Goal: Navigation & Orientation: Find specific page/section

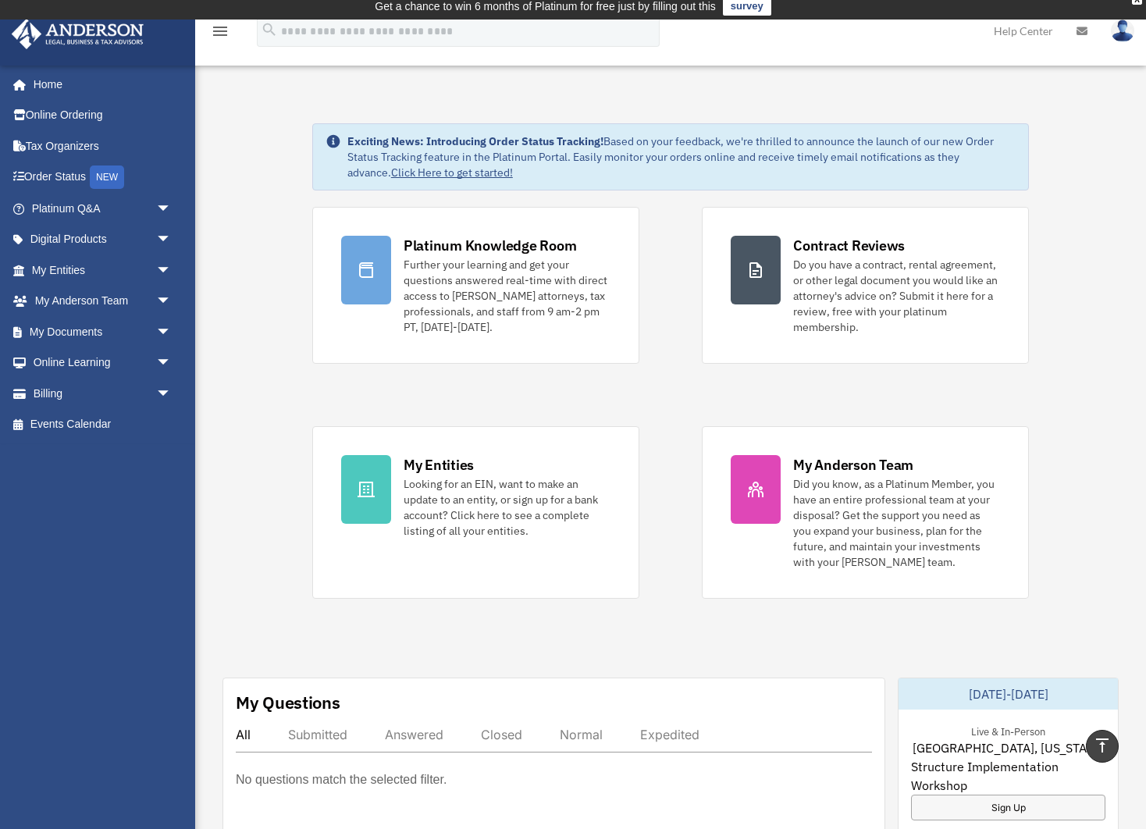
scroll to position [5, 0]
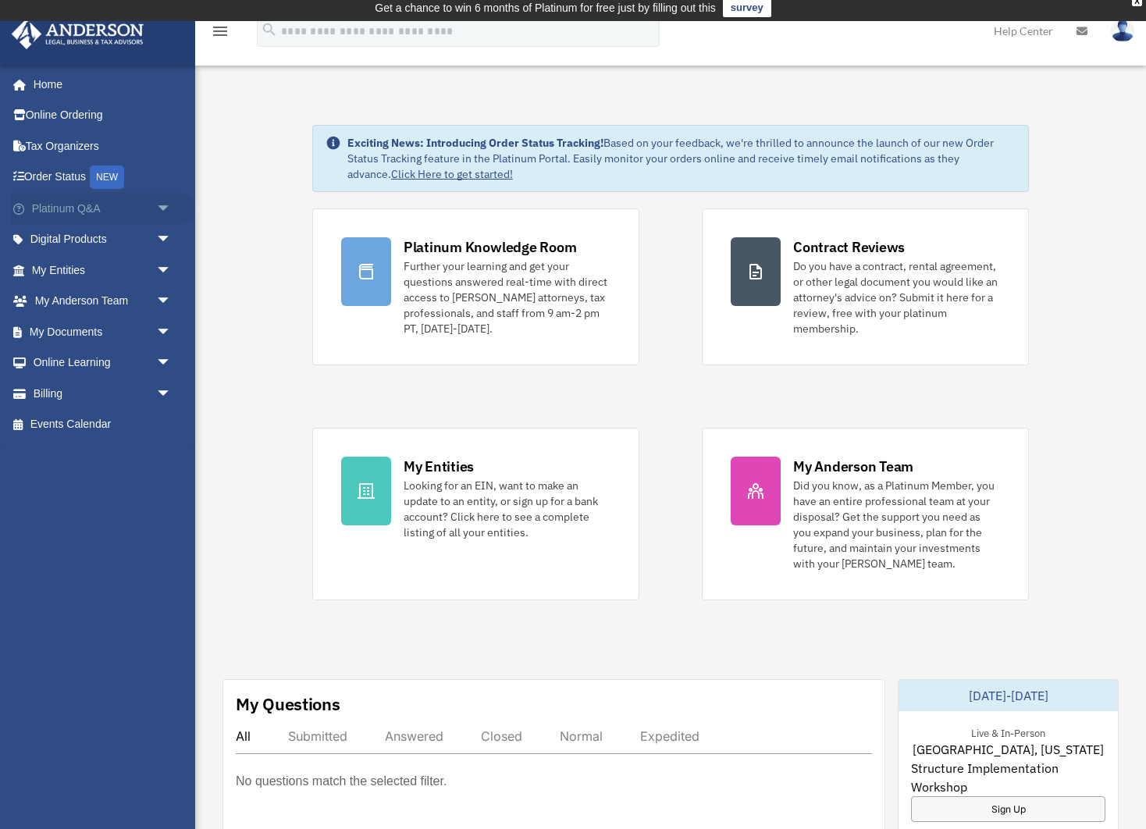
click at [162, 206] on span "arrow_drop_down" at bounding box center [171, 209] width 31 height 32
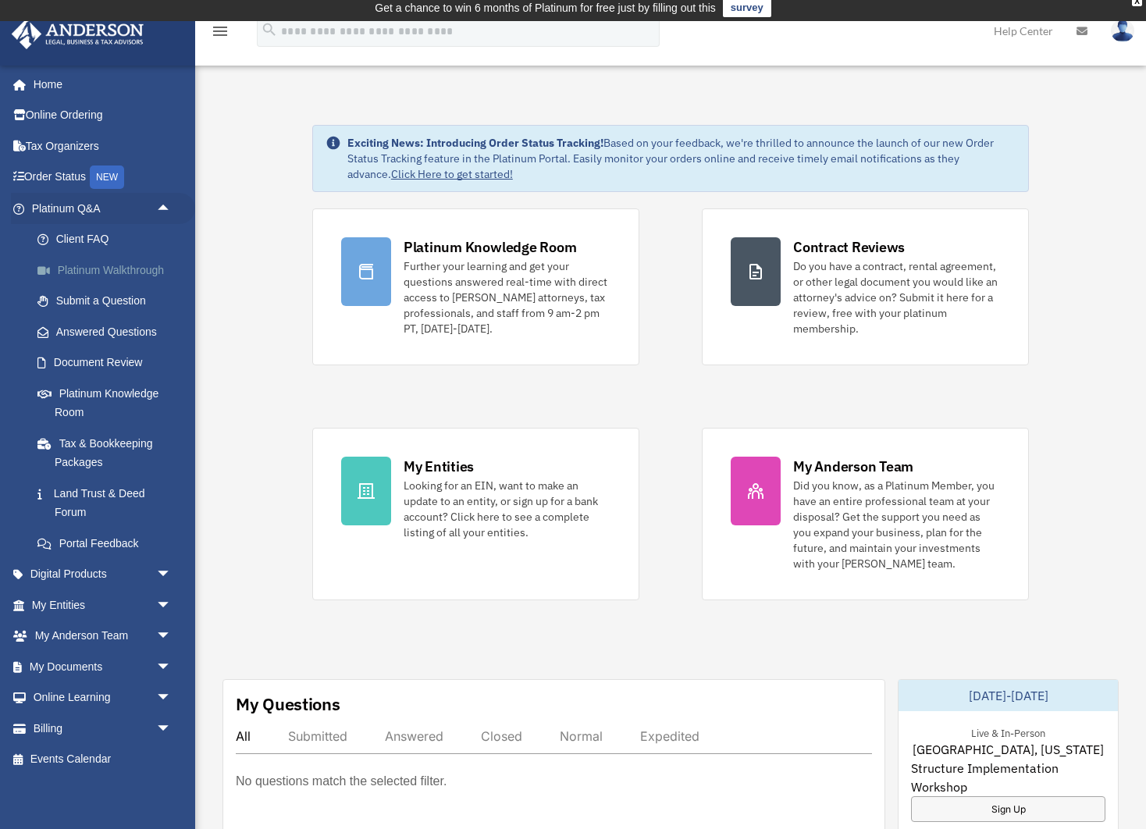
click at [151, 267] on link "Platinum Walkthrough" at bounding box center [108, 269] width 173 height 31
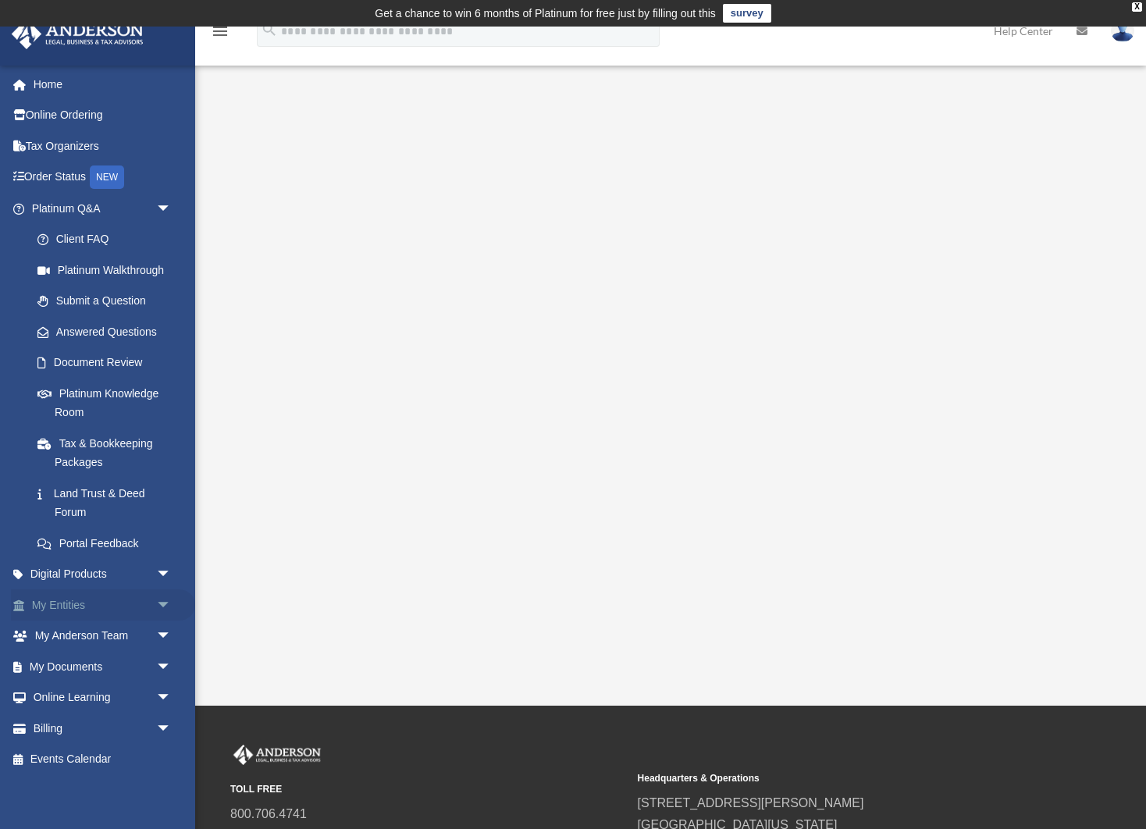
click at [69, 595] on link "My Entities arrow_drop_down" at bounding box center [103, 604] width 184 height 31
click at [163, 596] on span "arrow_drop_down" at bounding box center [171, 605] width 31 height 32
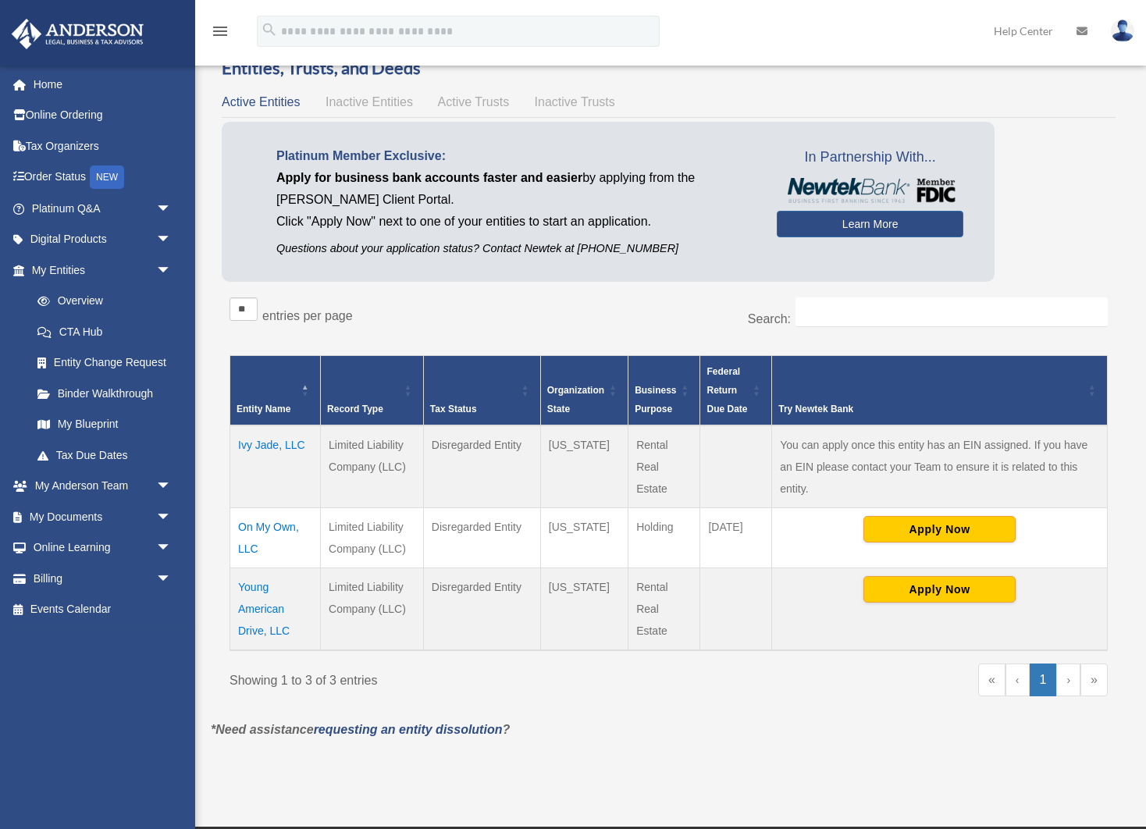
scroll to position [61, 0]
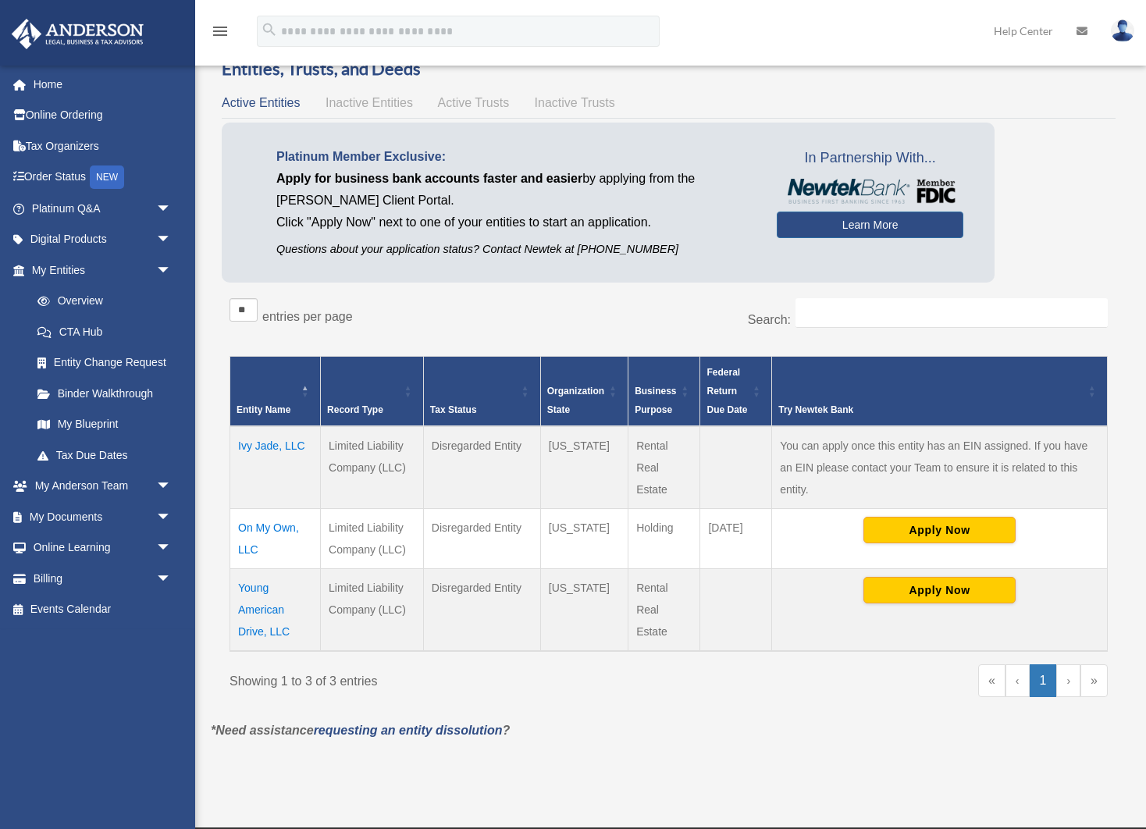
click at [286, 446] on td "Ivy Jade, LLC" at bounding box center [275, 467] width 91 height 83
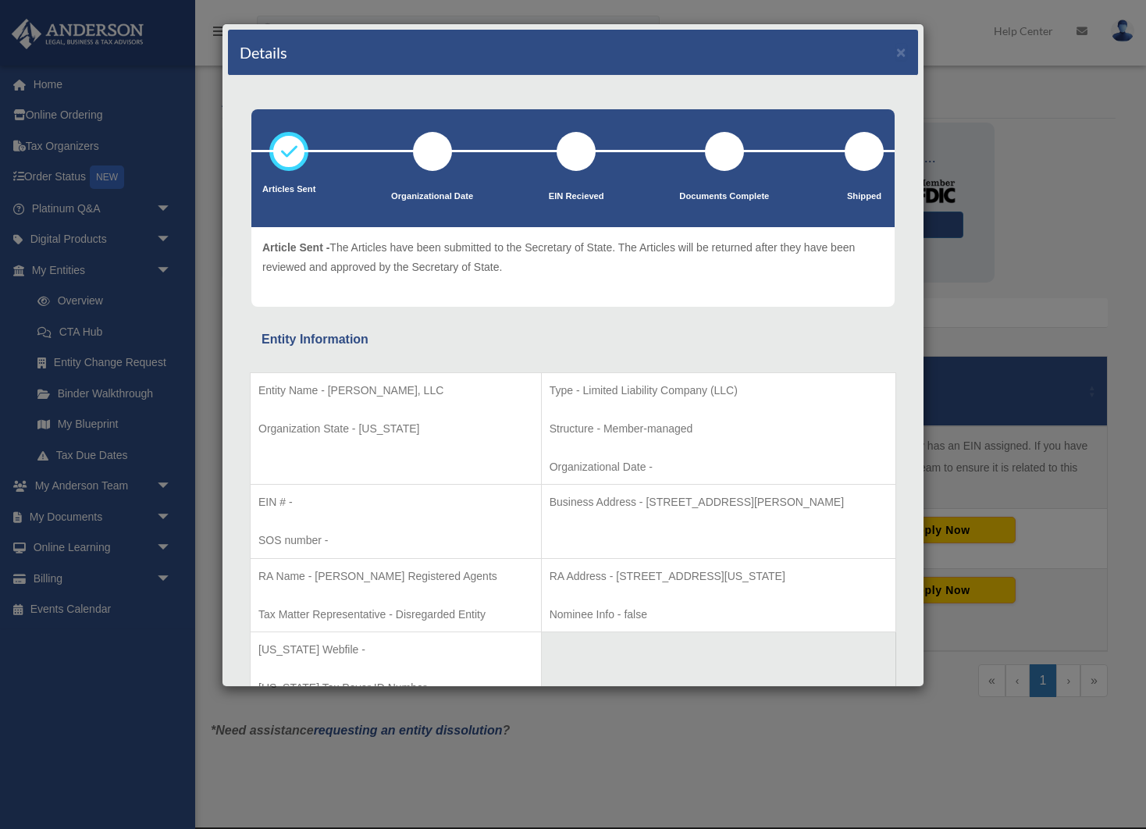
scroll to position [0, 0]
click at [899, 52] on button "×" at bounding box center [901, 52] width 10 height 16
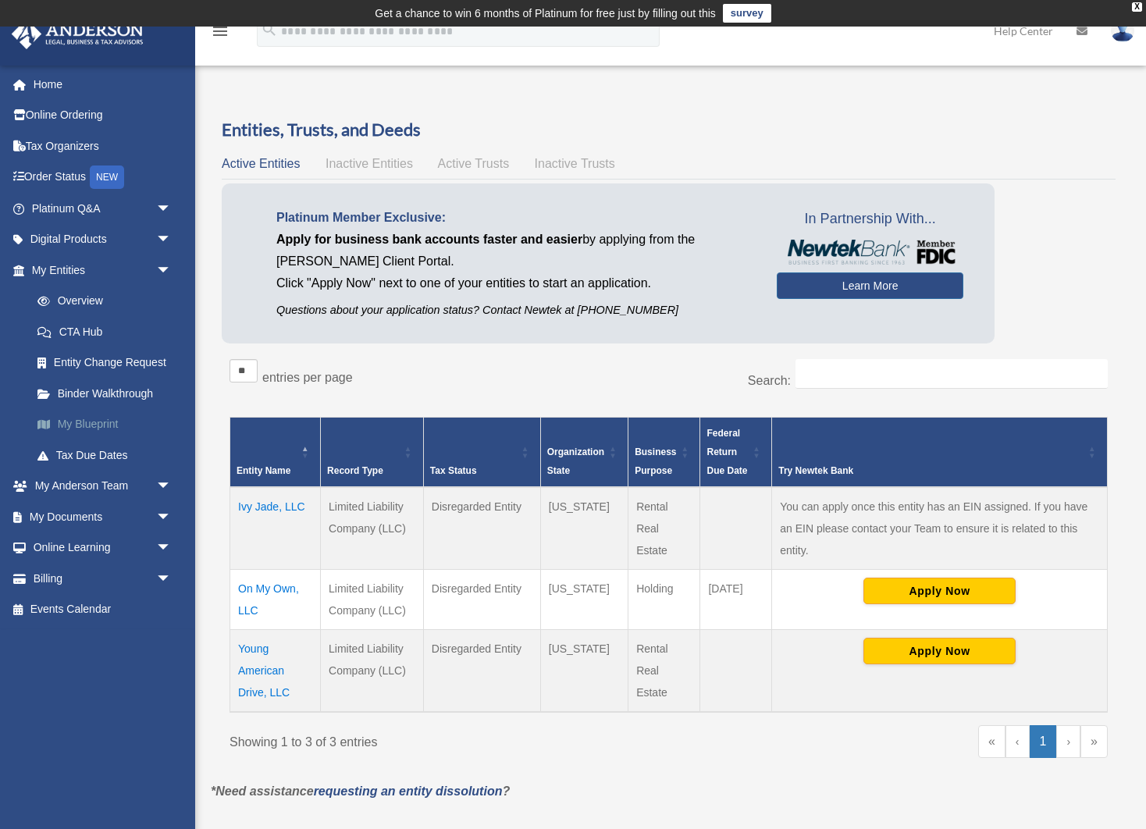
scroll to position [0, 1]
click at [87, 420] on link "My Blueprint" at bounding box center [108, 424] width 173 height 31
